Goal: Task Accomplishment & Management: Use online tool/utility

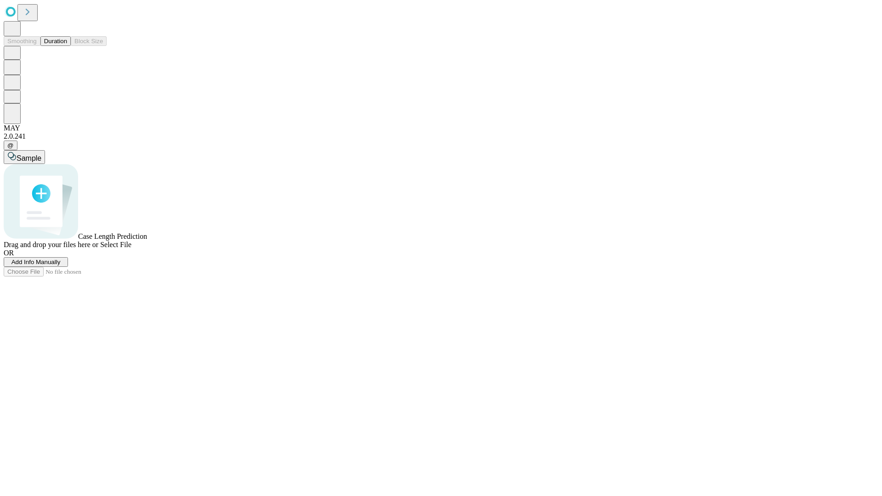
click at [67, 46] on button "Duration" at bounding box center [55, 41] width 30 height 10
click at [61, 266] on span "Add Info Manually" at bounding box center [35, 262] width 49 height 7
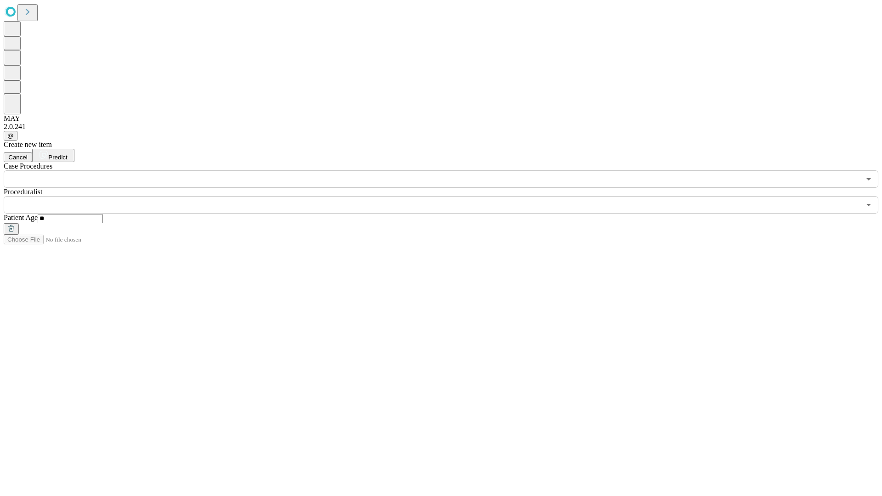
type input "**"
click at [448, 196] on input "text" at bounding box center [432, 204] width 857 height 17
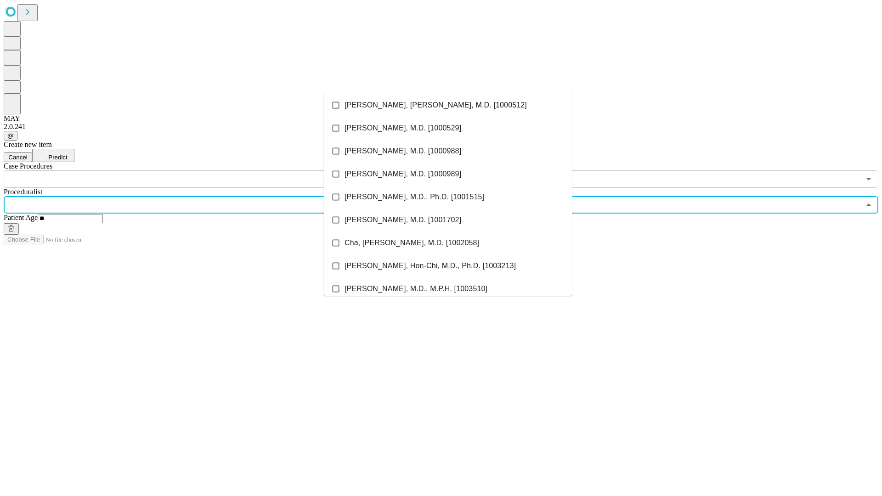
click at [448, 105] on li "[PERSON_NAME], [PERSON_NAME], M.D. [1000512]" at bounding box center [448, 105] width 248 height 23
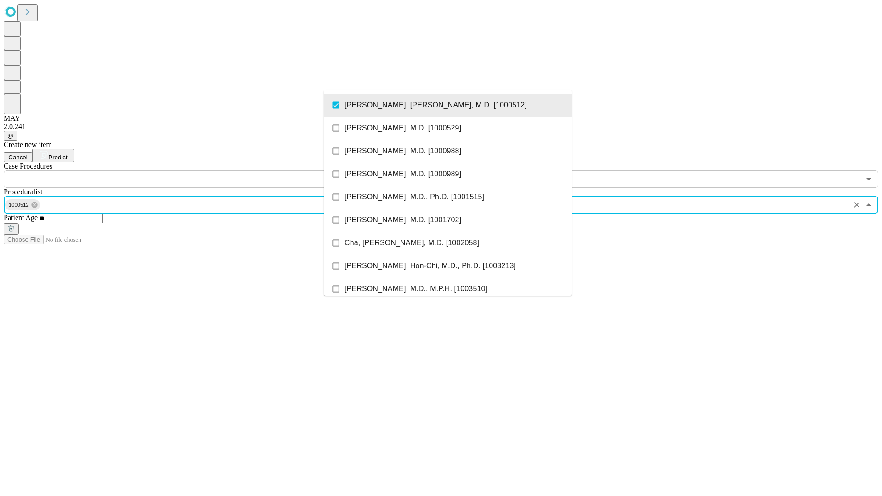
click at [193, 171] on input "text" at bounding box center [432, 179] width 857 height 17
